Goal: Information Seeking & Learning: Check status

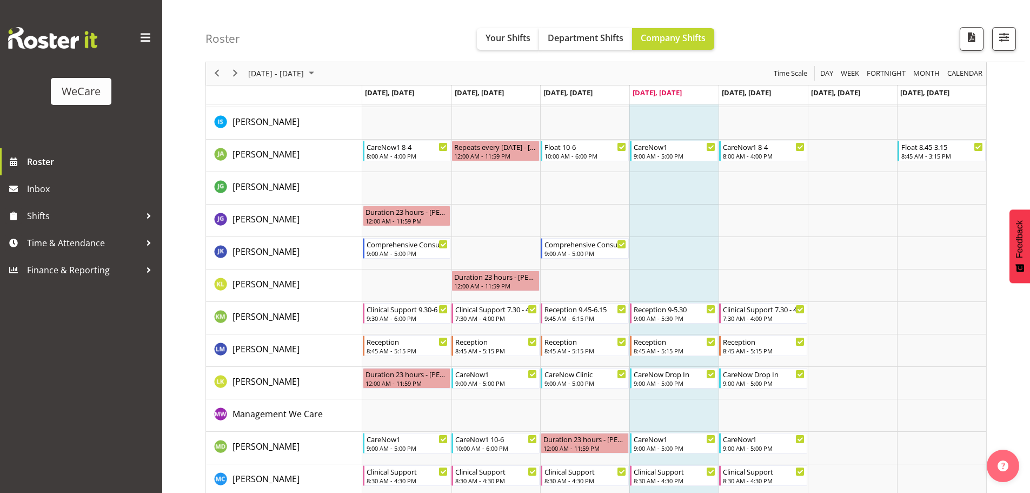
scroll to position [757, 0]
click at [237, 70] on span "Next" at bounding box center [235, 74] width 13 height 14
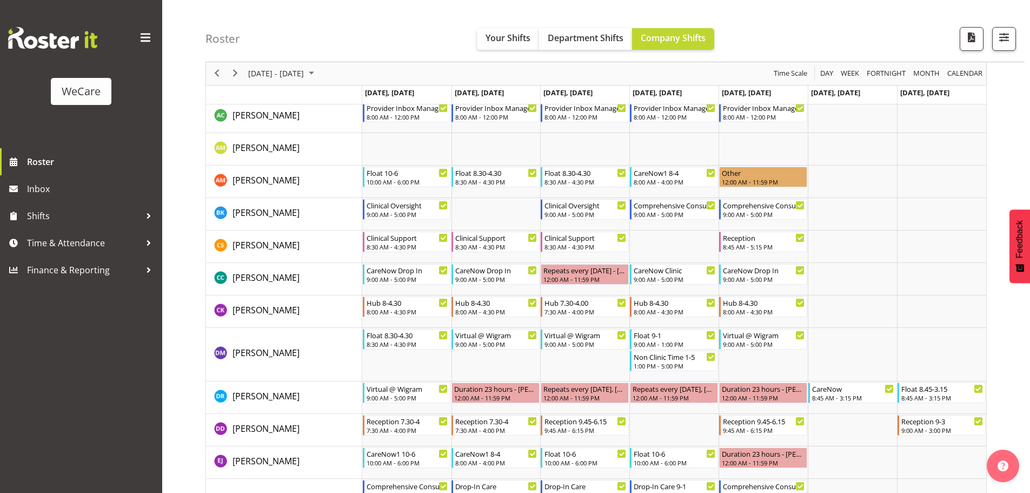
scroll to position [270, 0]
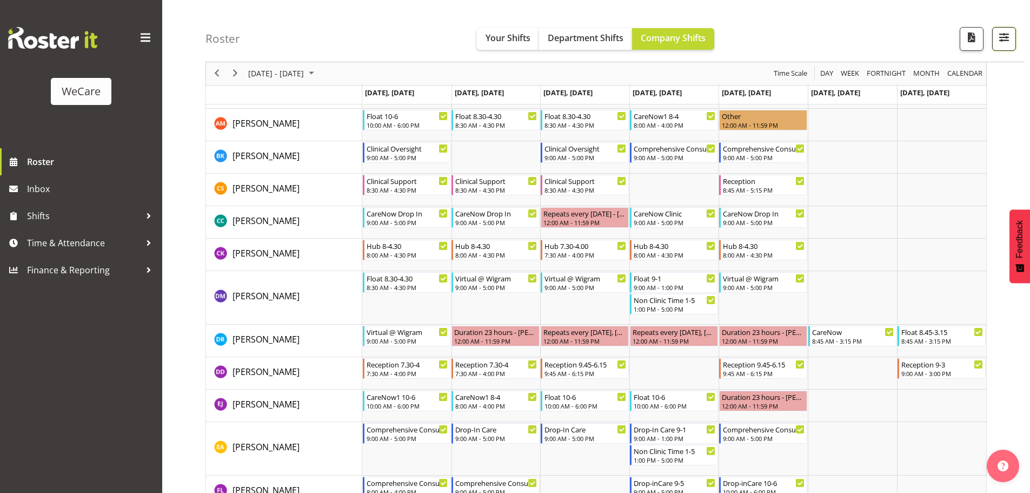
click at [1004, 44] on span "button" at bounding box center [1004, 37] width 14 height 14
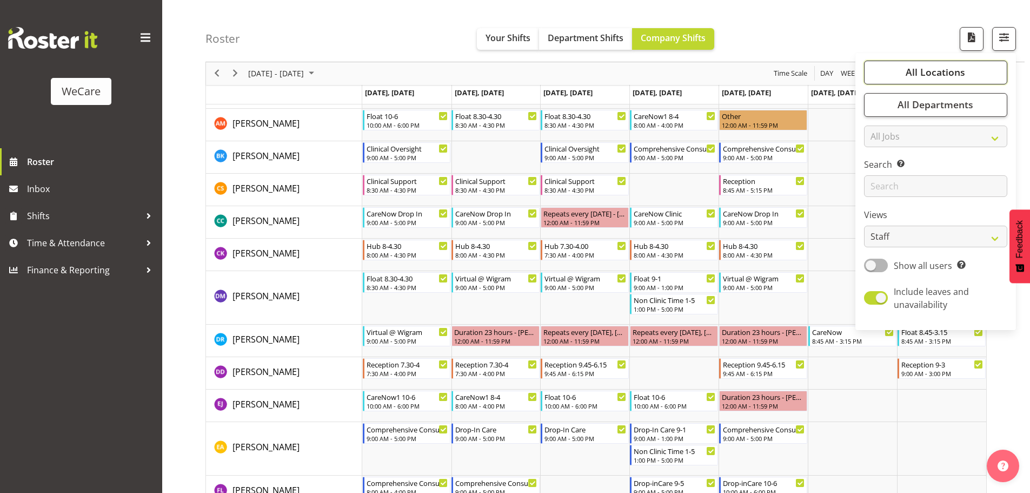
click at [899, 69] on button "All Locations" at bounding box center [935, 73] width 143 height 24
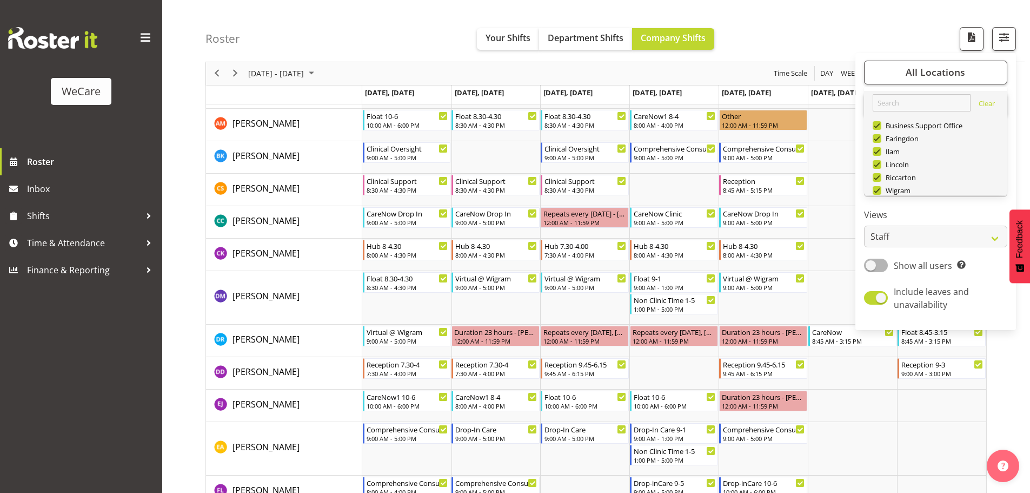
click at [945, 207] on button "Deselect All" at bounding box center [949, 216] width 56 height 19
checkbox input "false"
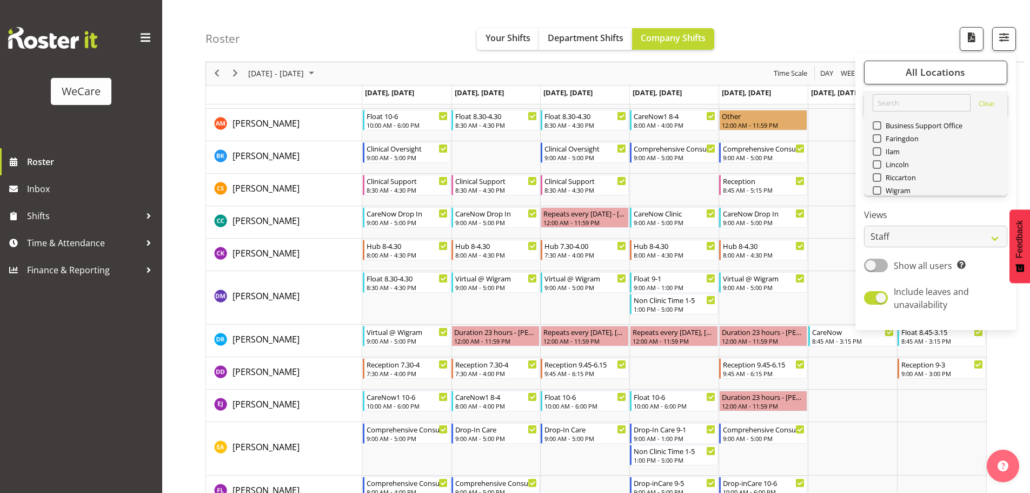
checkbox input "false"
click at [877, 186] on span at bounding box center [877, 190] width 9 height 9
click at [877, 187] on input "Wigram" at bounding box center [876, 190] width 7 height 7
checkbox input "true"
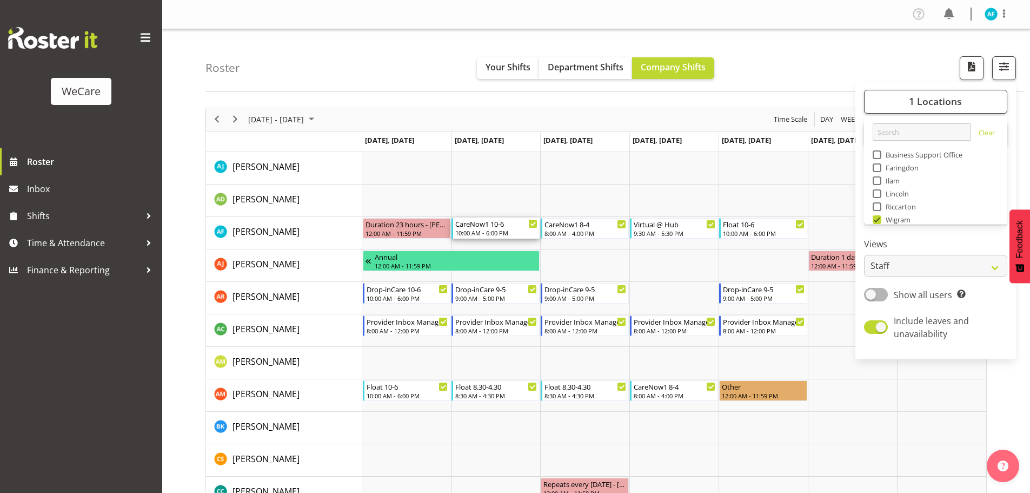
click at [499, 225] on div "CareNow1 10-6" at bounding box center [496, 223] width 82 height 11
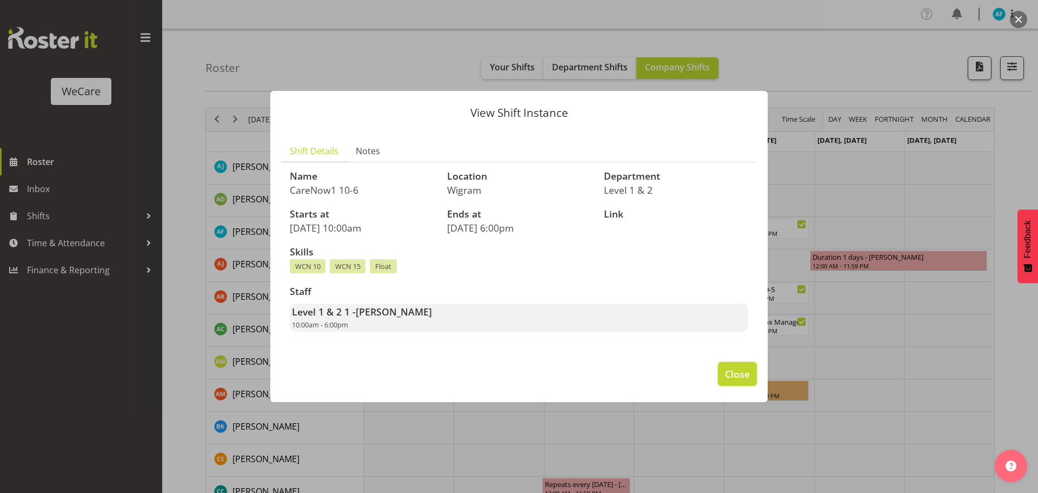
click at [747, 364] on button "Close" at bounding box center [737, 374] width 39 height 24
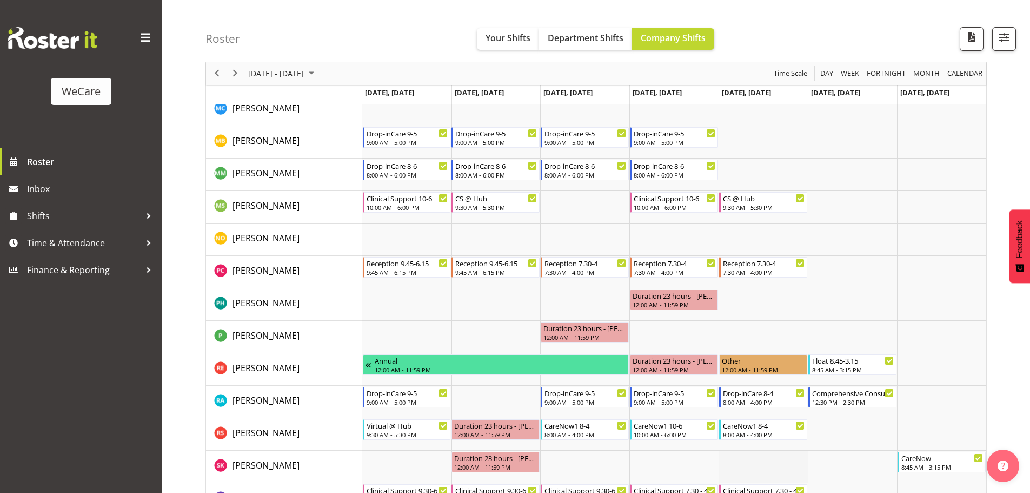
scroll to position [922, 0]
